Goal: Task Accomplishment & Management: Use online tool/utility

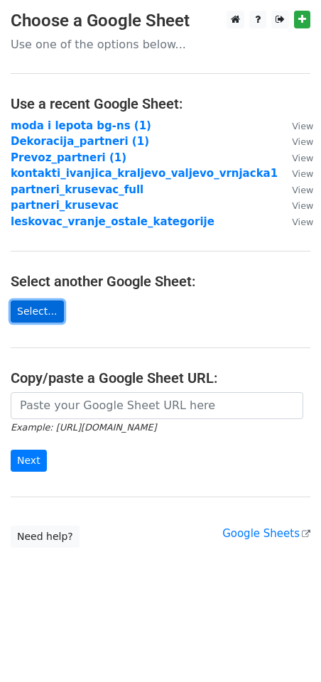
click at [25, 313] on link "Select..." at bounding box center [37, 312] width 53 height 22
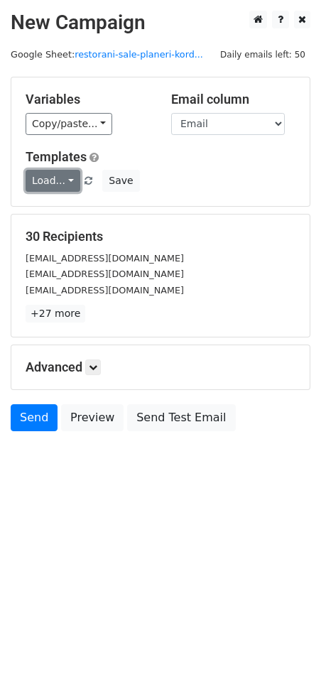
click at [65, 178] on link "Load..." at bounding box center [53, 181] width 55 height 22
click at [80, 216] on link "Poziv za saradnju" at bounding box center [92, 212] width 133 height 23
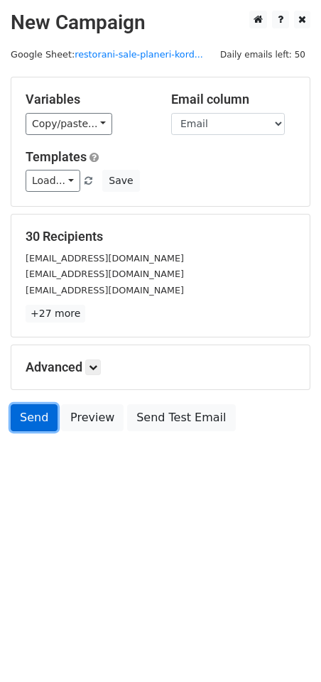
click at [34, 414] on link "Send" at bounding box center [34, 417] width 47 height 27
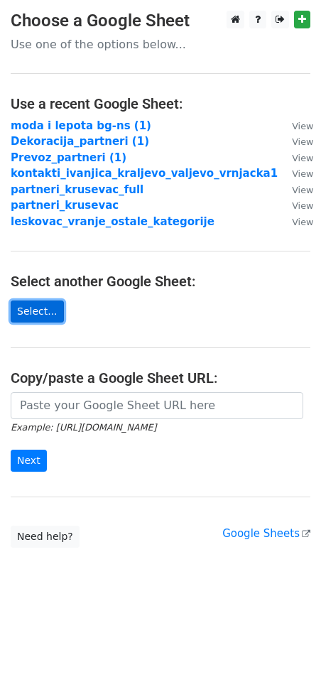
click at [42, 304] on link "Select..." at bounding box center [37, 312] width 53 height 22
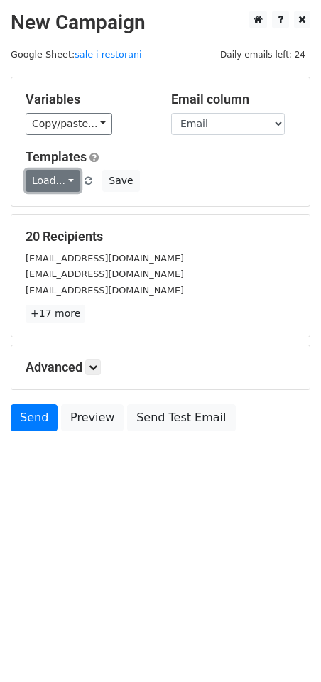
click at [67, 178] on link "Load..." at bounding box center [53, 181] width 55 height 22
click at [63, 210] on link "Poziv za saradnju" at bounding box center [92, 212] width 133 height 23
